Goal: Navigation & Orientation: Find specific page/section

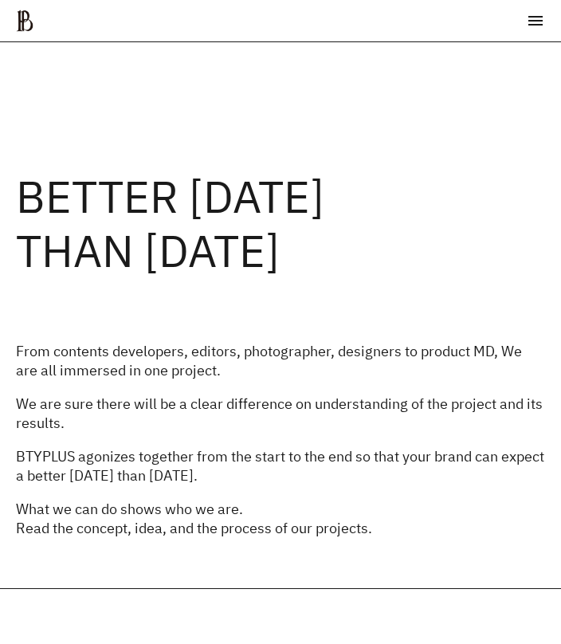
click at [526, 16] on li at bounding box center [535, 20] width 19 height 19
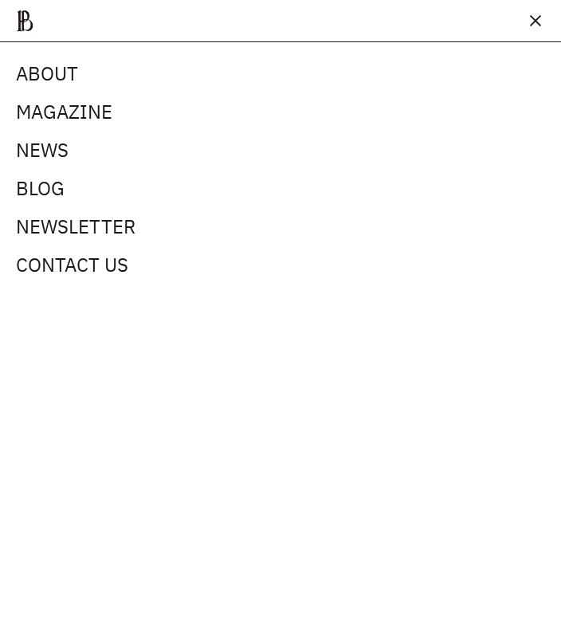
click at [109, 271] on span "CONTACT US" at bounding box center [72, 265] width 112 height 26
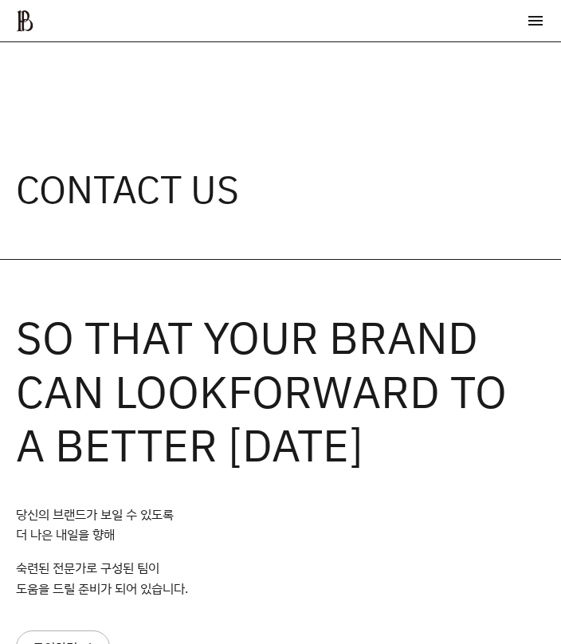
click at [514, 36] on div "ABOUT MAGAZINE SEE ALL OFF THE REC INSIDE BTYPLUS CURATION NEWS BLOG NEWSLETTER…" at bounding box center [280, 21] width 561 height 42
click at [527, 24] on li at bounding box center [535, 20] width 19 height 19
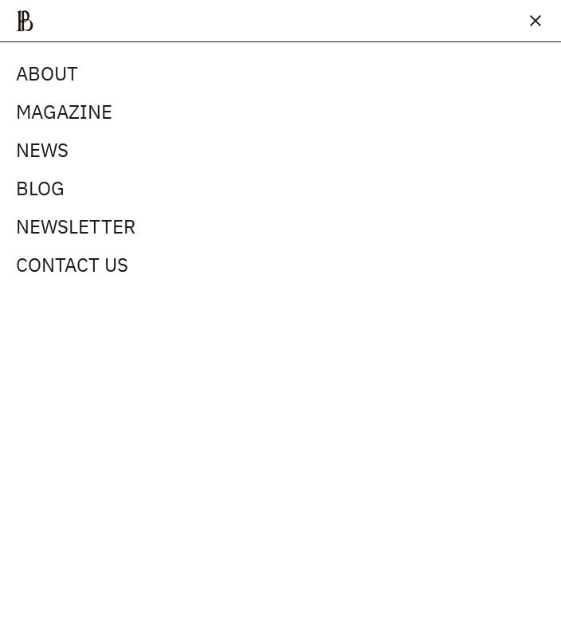
click at [46, 119] on span "MAGAZINE" at bounding box center [64, 112] width 97 height 26
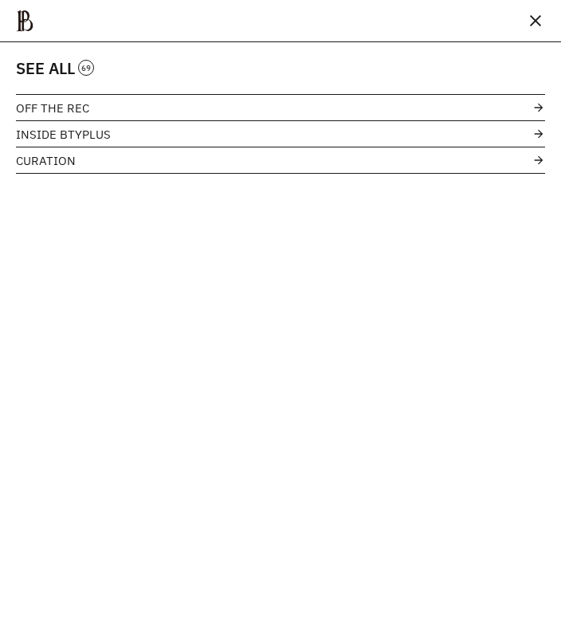
click at [543, 144] on link "INSIDE BTYPLUS" at bounding box center [281, 134] width 530 height 26
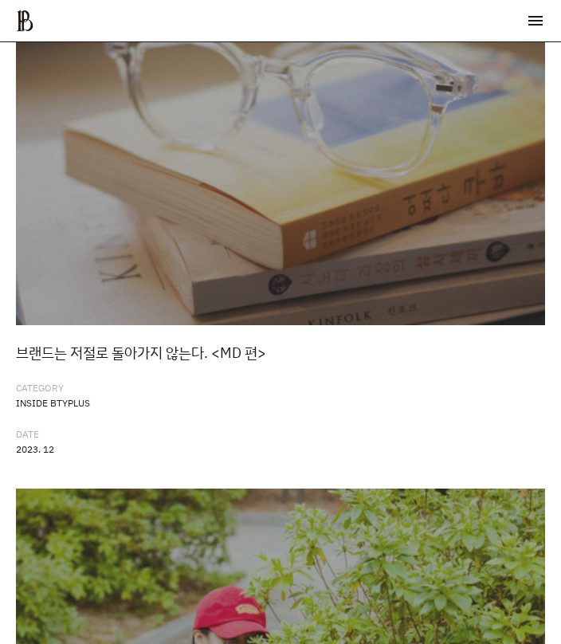
scroll to position [1105, 0]
